Goal: Navigation & Orientation: Find specific page/section

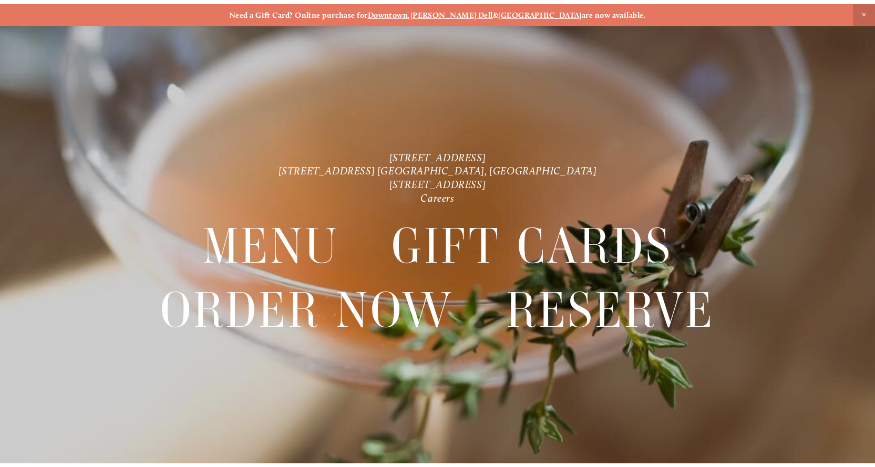
scroll to position [22, 0]
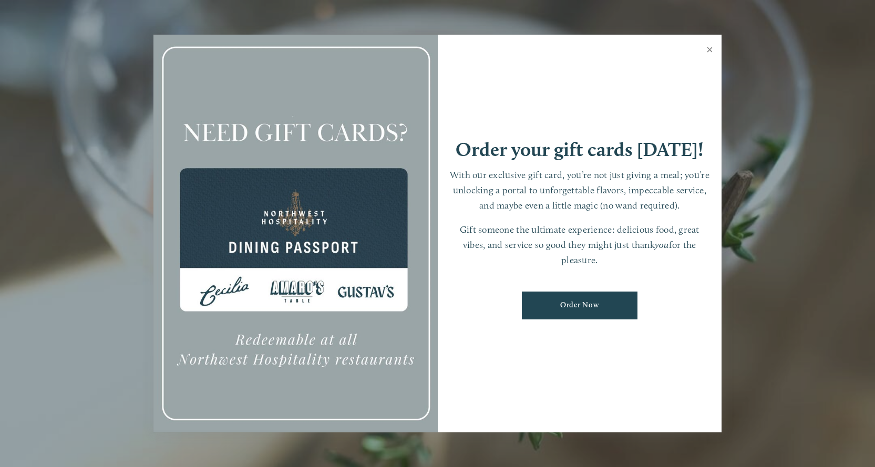
click at [708, 48] on link "Close" at bounding box center [710, 50] width 20 height 29
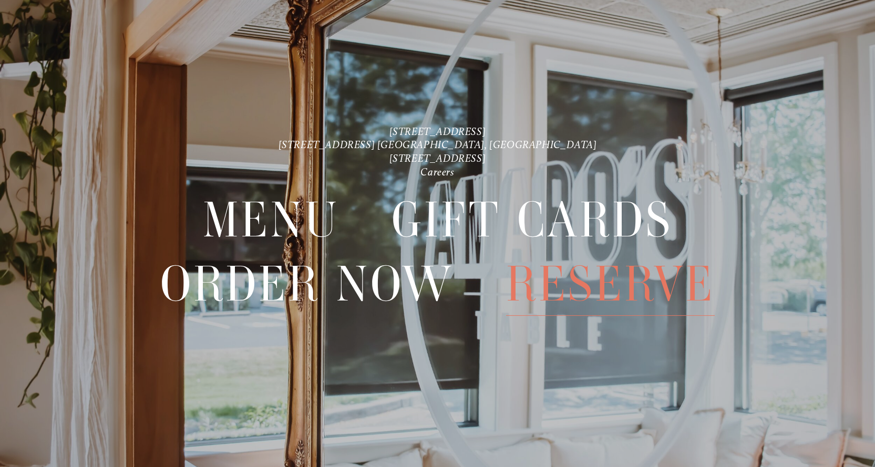
click at [779, 302] on nav "Menu Gift Cards Order Now Reserve" at bounding box center [438, 260] width 788 height 163
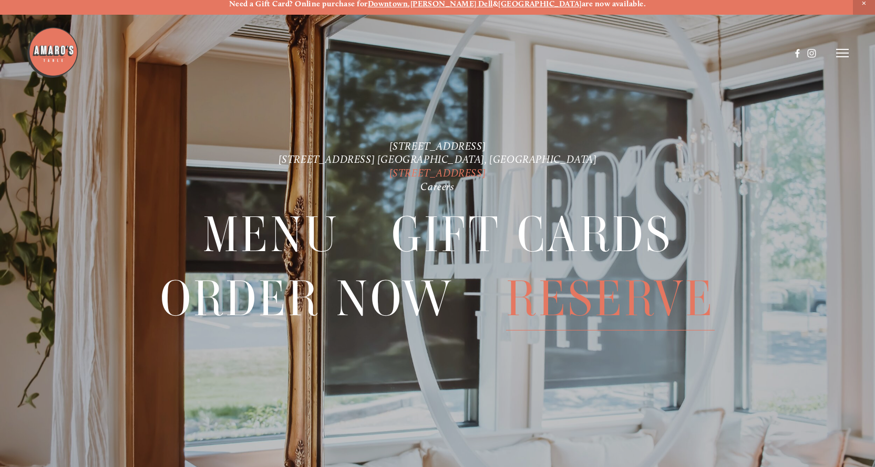
scroll to position [0, 0]
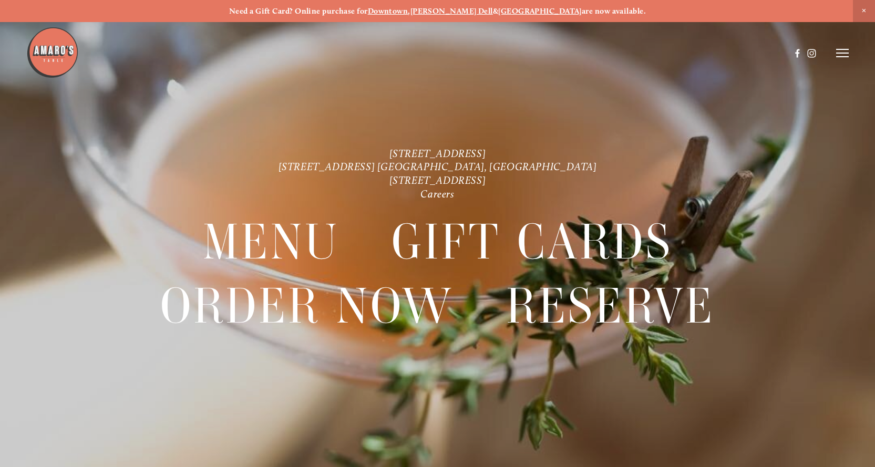
click at [51, 53] on img at bounding box center [52, 52] width 53 height 53
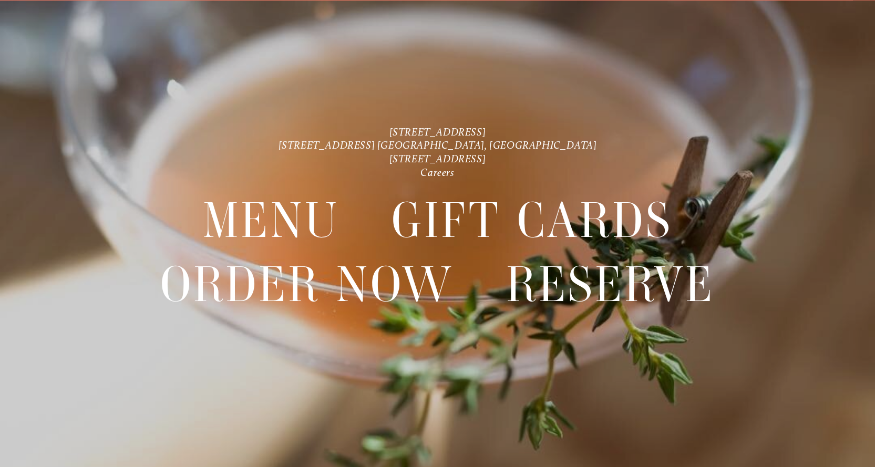
scroll to position [22, 0]
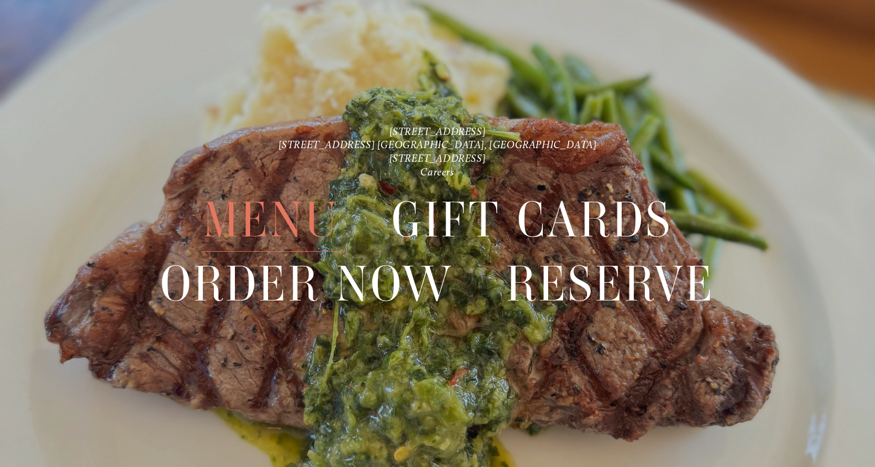
click at [264, 215] on span "Menu" at bounding box center [271, 220] width 137 height 64
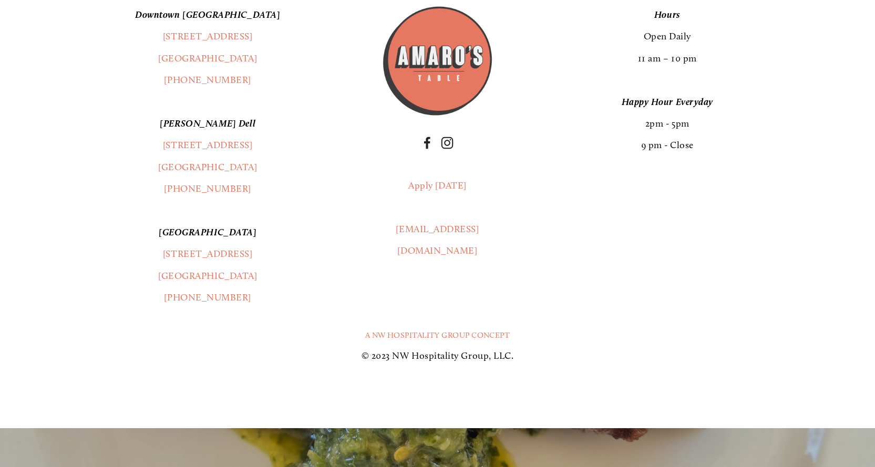
scroll to position [2222, 0]
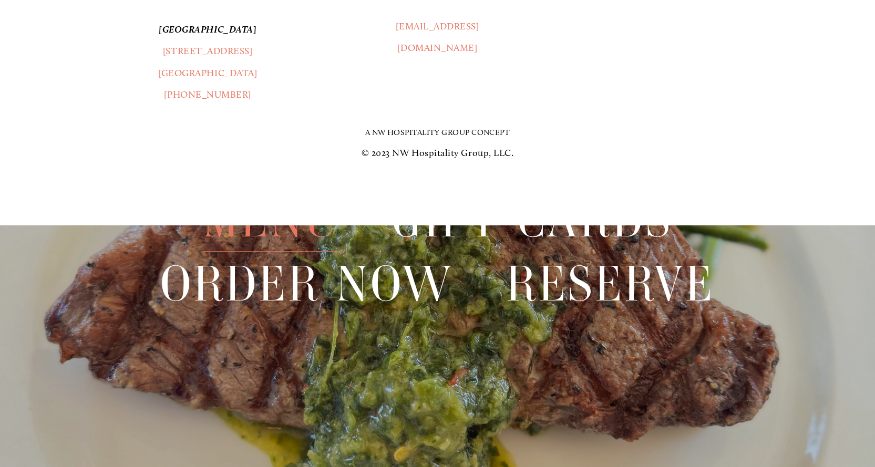
click at [431, 137] on link "A NW Hospitality Group Concept" at bounding box center [437, 132] width 145 height 9
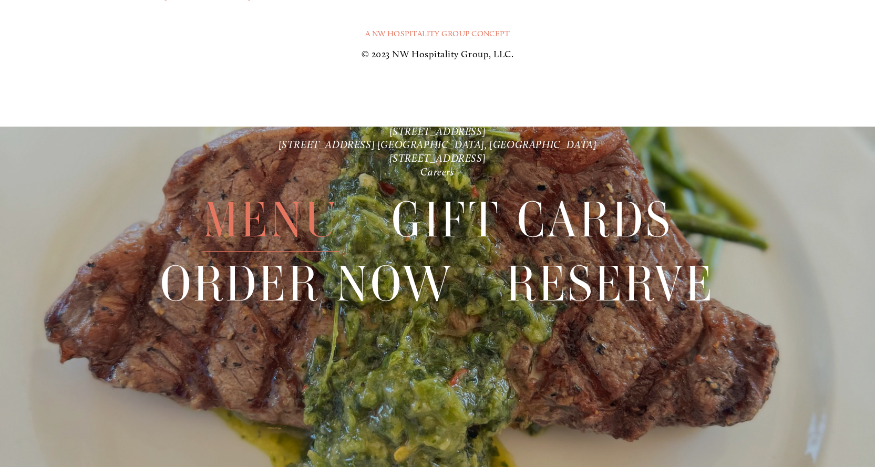
scroll to position [2379, 0]
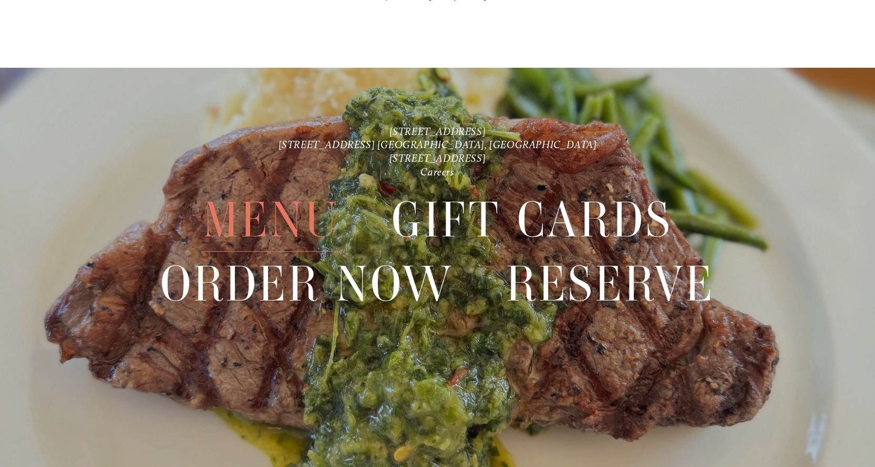
click at [274, 223] on span "Menu" at bounding box center [271, 220] width 137 height 64
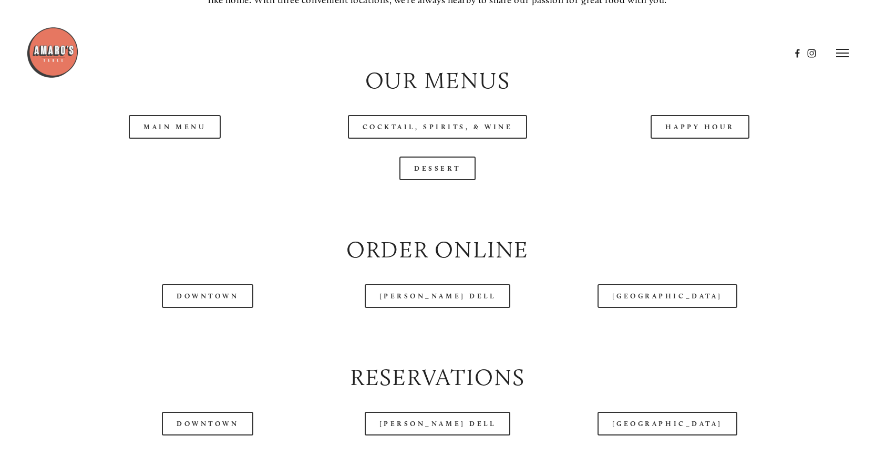
scroll to position [1051, 0]
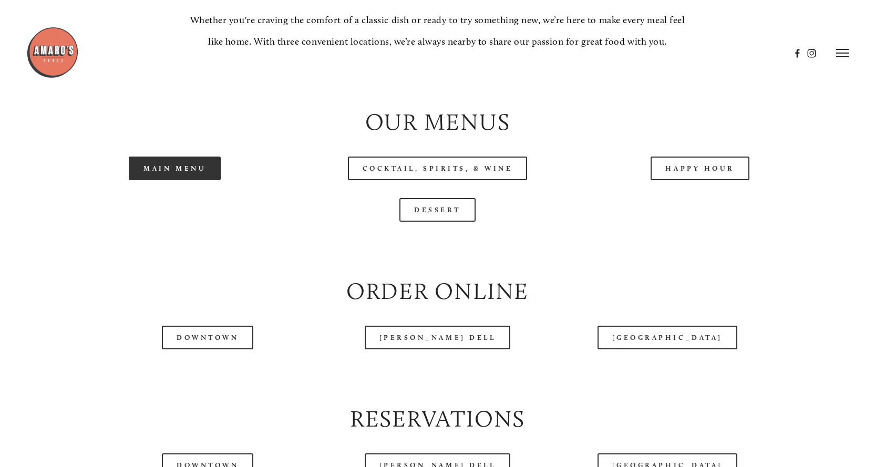
click at [186, 180] on link "Main Menu" at bounding box center [175, 169] width 92 height 24
click at [162, 180] on link "Main Menu" at bounding box center [175, 169] width 92 height 24
